Goal: Transaction & Acquisition: Download file/media

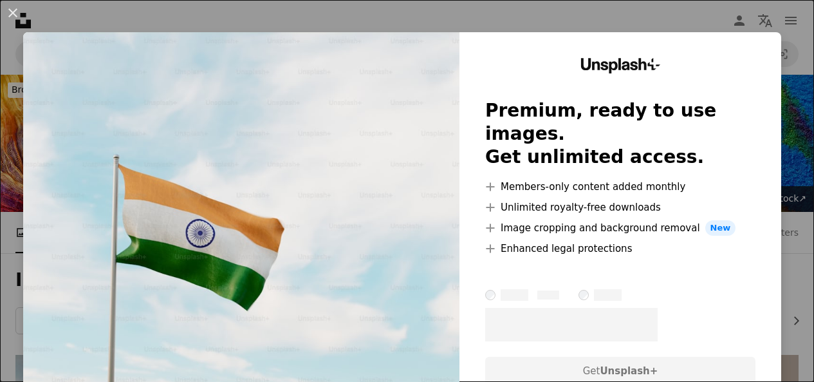
scroll to position [277, 0]
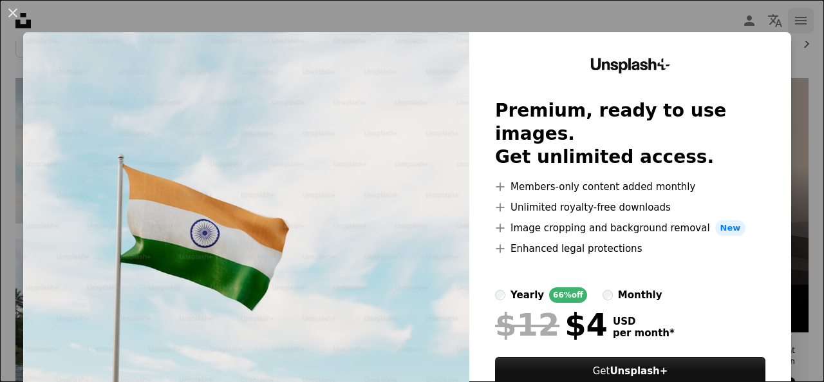
click at [794, 32] on div "An X shape Unsplash+ Premium, ready to use images. Get unlimited access. A plus…" at bounding box center [412, 191] width 824 height 382
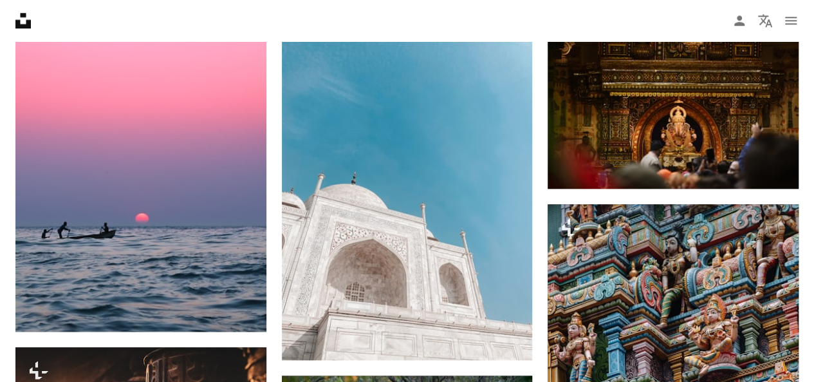
scroll to position [694, 0]
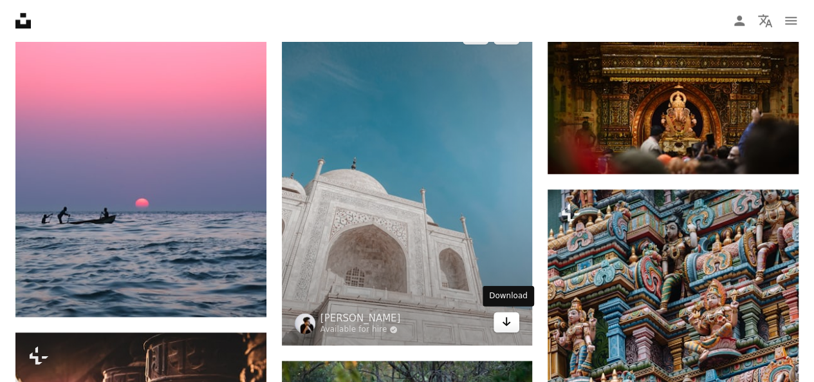
click at [511, 320] on link "Arrow pointing down" at bounding box center [506, 321] width 26 height 21
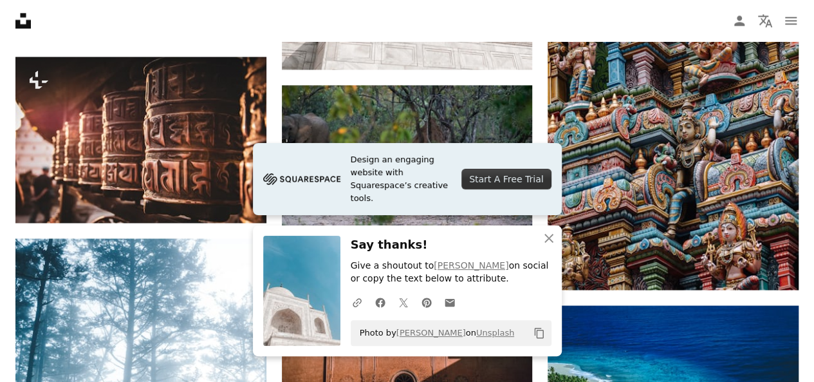
scroll to position [973, 0]
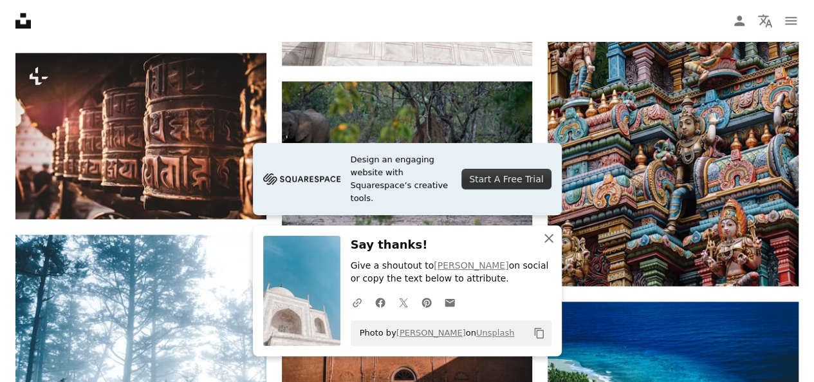
click at [547, 243] on icon "An X shape" at bounding box center [548, 237] width 15 height 15
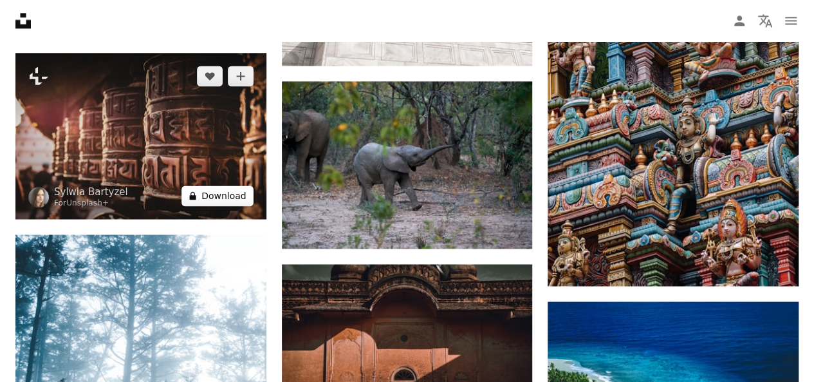
click at [228, 191] on button "A lock Download" at bounding box center [217, 195] width 72 height 21
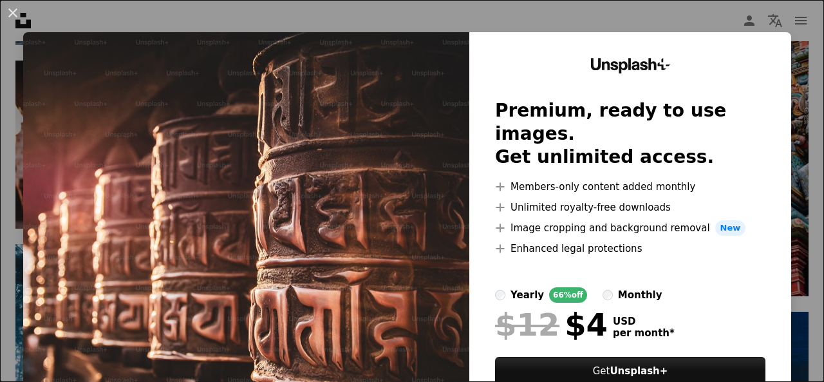
drag, startPoint x: 823, startPoint y: 73, endPoint x: 820, endPoint y: 96, distance: 22.7
click at [750, 15] on div "An X shape Unsplash+ Premium, ready to use images. Get unlimited access. A plus…" at bounding box center [412, 191] width 824 height 382
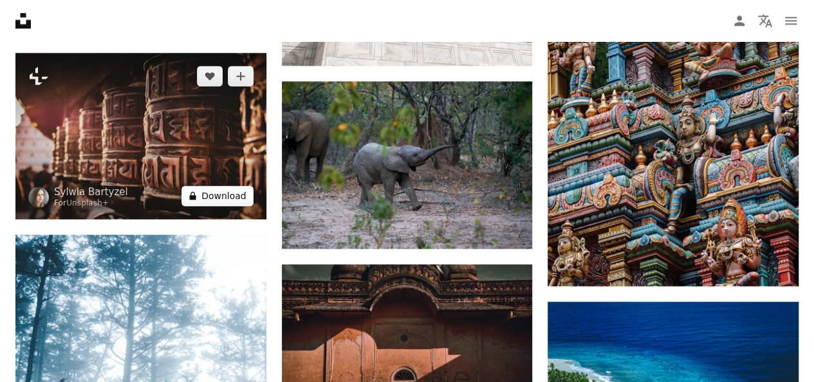
click at [232, 186] on button "A lock Download" at bounding box center [217, 195] width 72 height 21
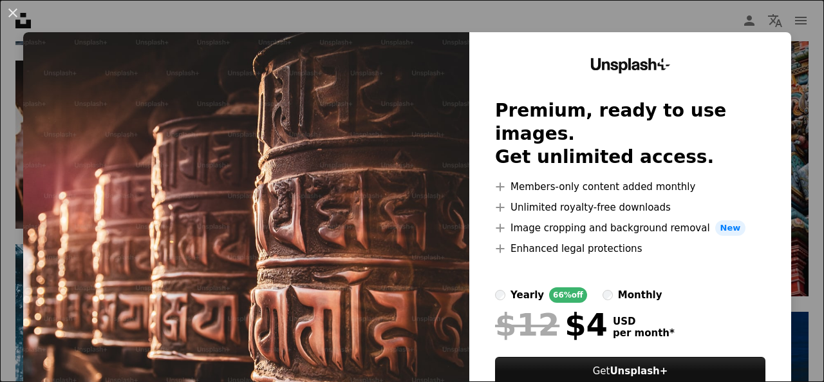
click at [763, 17] on div "An X shape Unsplash+ Premium, ready to use images. Get unlimited access. A plus…" at bounding box center [412, 191] width 824 height 382
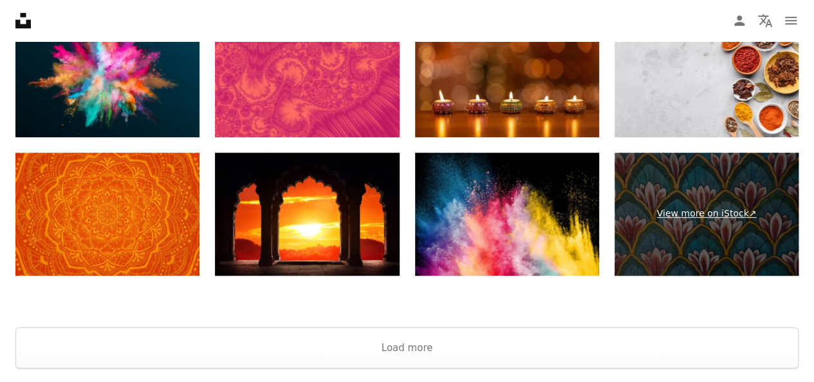
scroll to position [2698, 0]
